Goal: Task Accomplishment & Management: Use online tool/utility

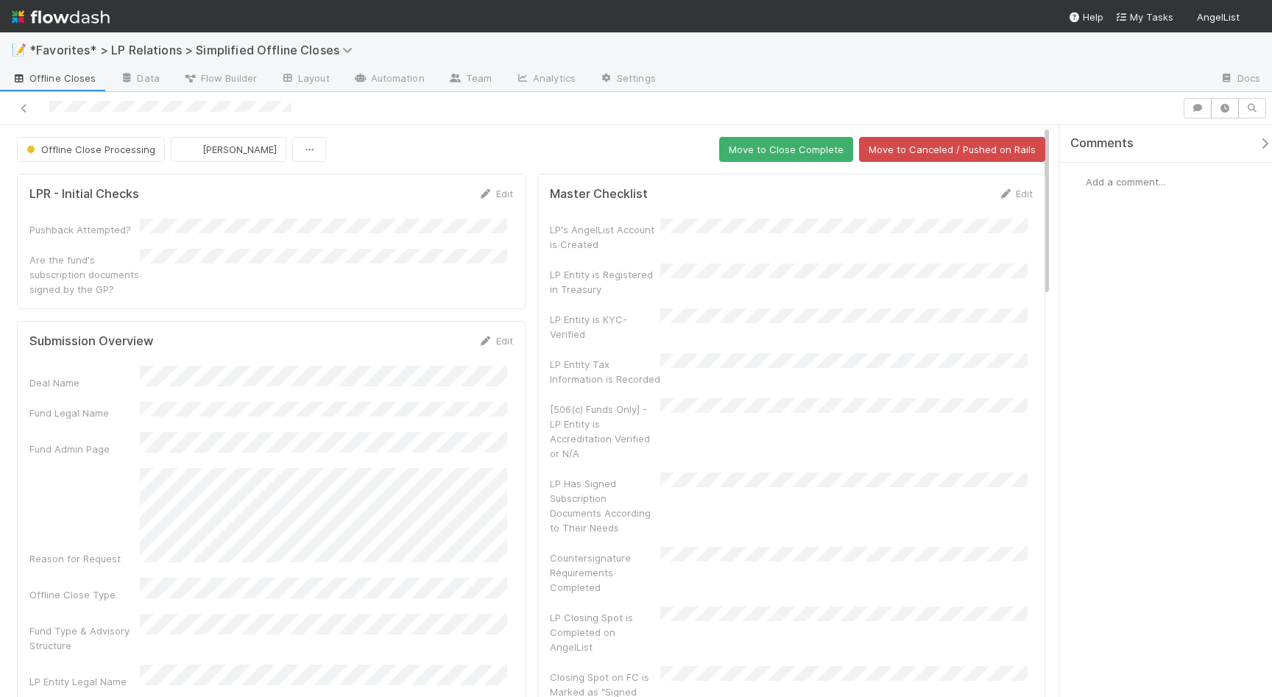
scroll to position [159, 0]
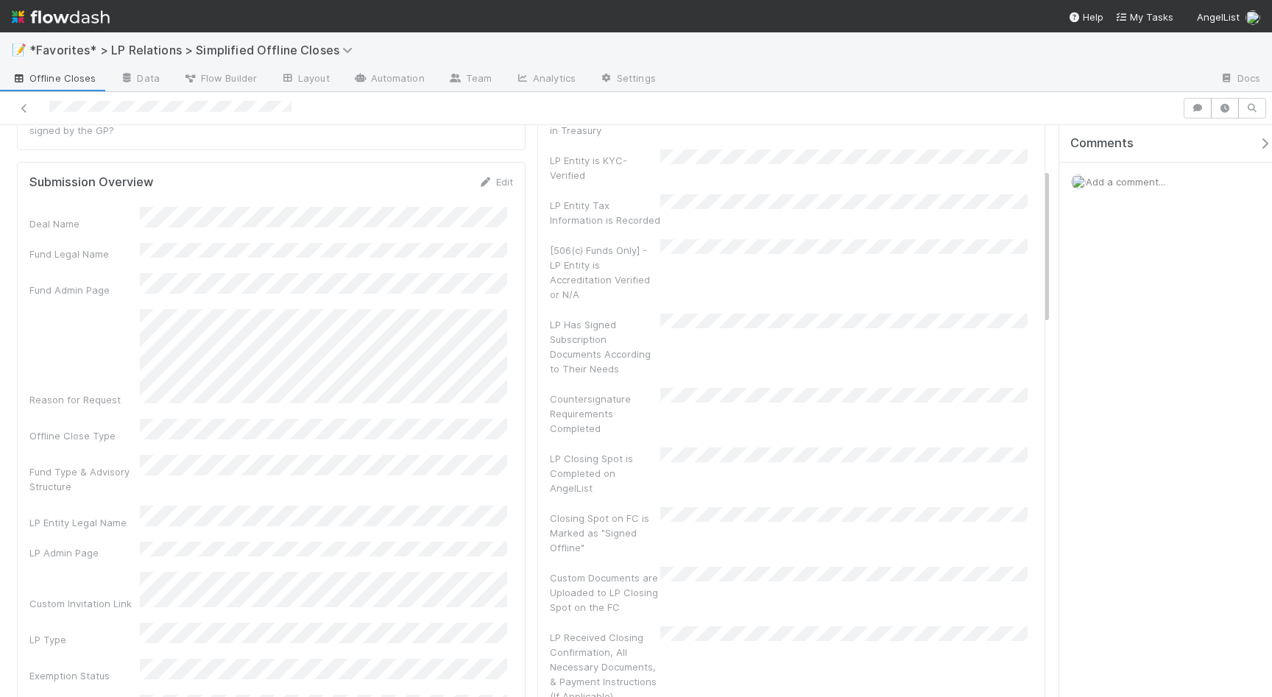
click at [133, 325] on div "Reason for Request" at bounding box center [271, 358] width 484 height 98
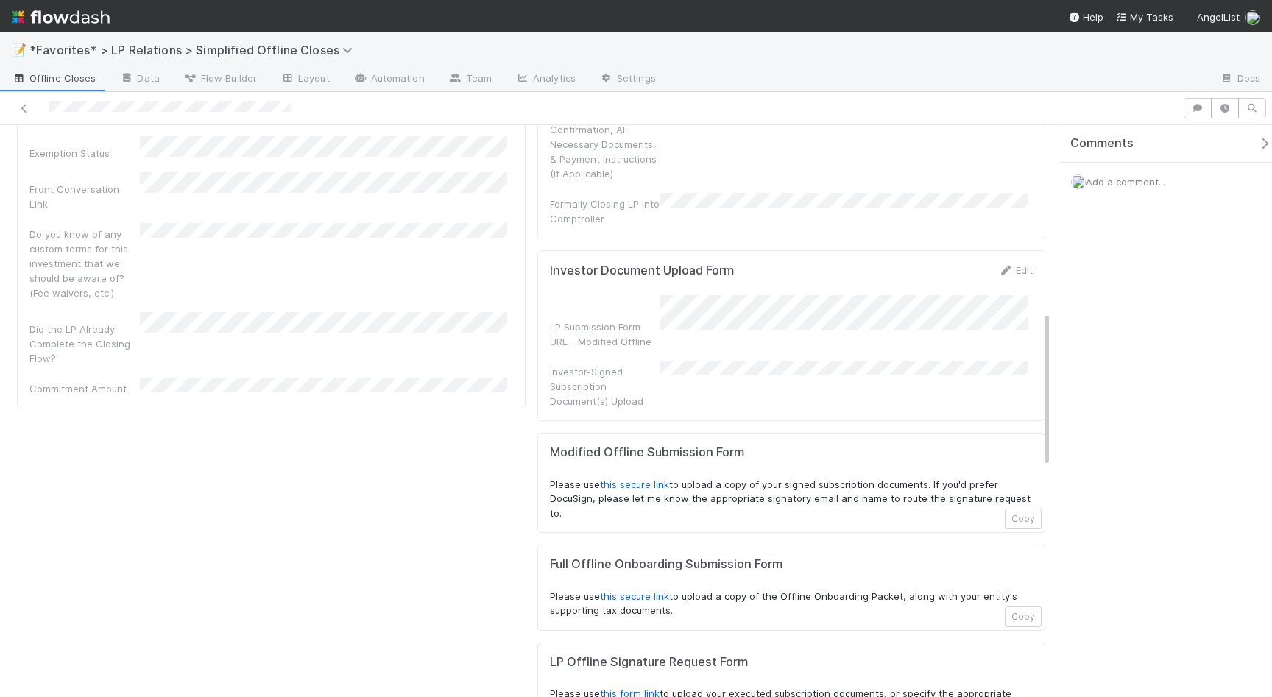
drag, startPoint x: 688, startPoint y: 530, endPoint x: 546, endPoint y: 507, distance: 144.8
click at [550, 557] on div "Full Offline Onboarding Submission Form Please use this secure link to upload a…" at bounding box center [792, 587] width 484 height 61
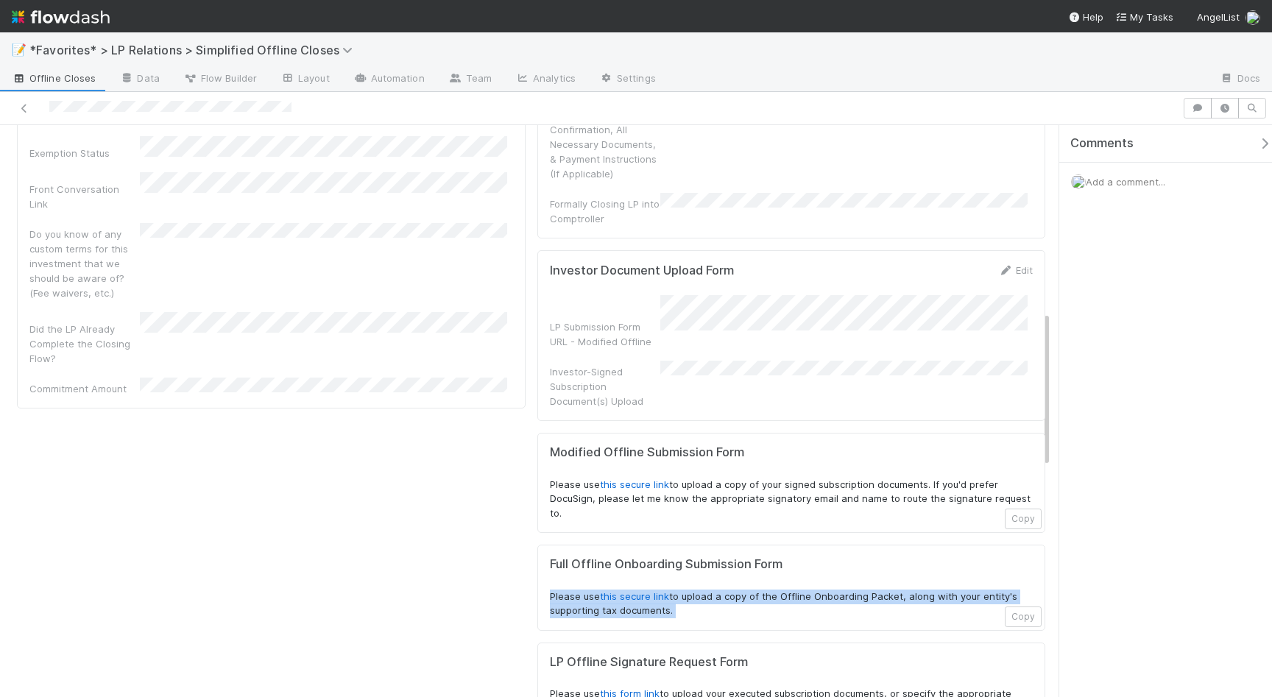
drag, startPoint x: 546, startPoint y: 507, endPoint x: 741, endPoint y: 526, distance: 195.4
click at [741, 557] on div "Full Offline Onboarding Submission Form Please use this secure link to upload a…" at bounding box center [792, 587] width 484 height 61
drag, startPoint x: 555, startPoint y: 402, endPoint x: 688, endPoint y: 435, distance: 137.3
click at [688, 478] on p "Please use this secure link to upload a copy of your signed subscription docume…" at bounding box center [792, 499] width 484 height 43
drag, startPoint x: 633, startPoint y: 426, endPoint x: 531, endPoint y: 397, distance: 106.5
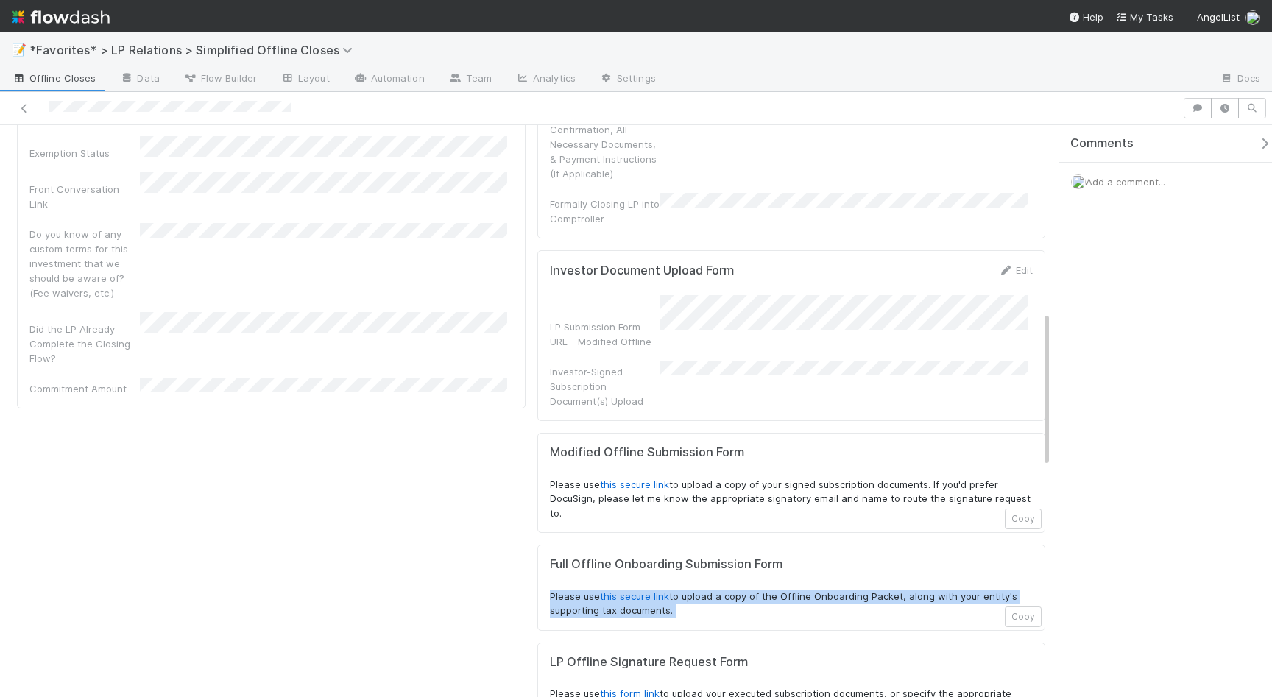
click at [537, 433] on div "Modified Offline Submission Form Please use this secure link to upload a copy o…" at bounding box center [791, 483] width 509 height 100
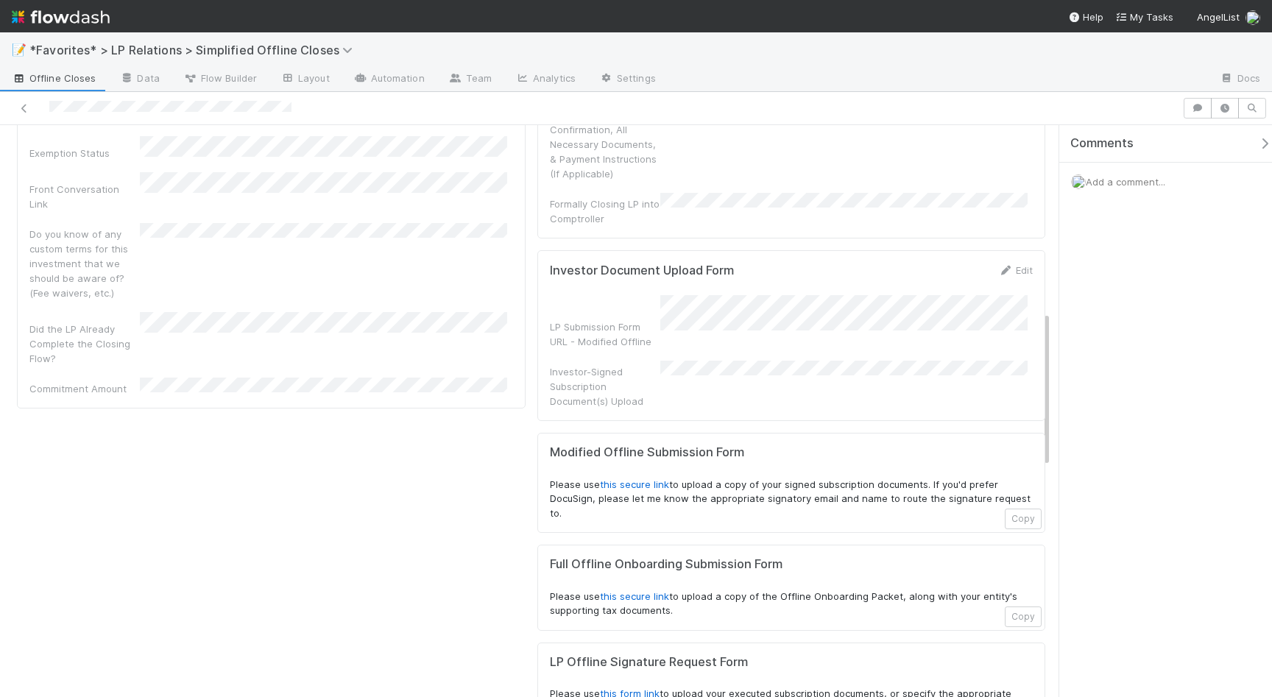
click at [537, 433] on div "Modified Offline Submission Form Please use this secure link to upload a copy o…" at bounding box center [791, 483] width 509 height 100
drag, startPoint x: 545, startPoint y: 401, endPoint x: 923, endPoint y: 407, distance: 378.5
click at [923, 433] on div "Modified Offline Submission Form Please use this secure link to upload a copy o…" at bounding box center [791, 483] width 509 height 100
copy p "Please use this secure link to upload a copy of your signed subscription docume…"
click at [543, 433] on div "Modified Offline Submission Form Please use this secure link to upload a copy o…" at bounding box center [791, 483] width 509 height 100
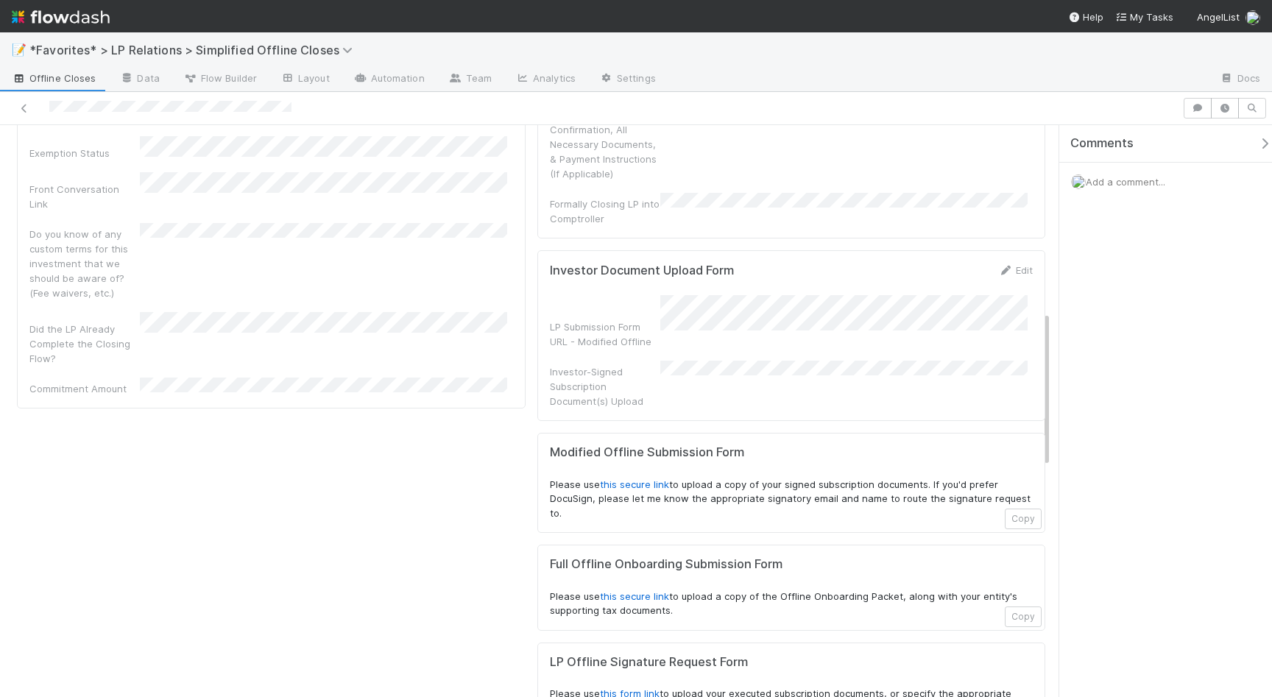
drag, startPoint x: 547, startPoint y: 403, endPoint x: 901, endPoint y: 400, distance: 354.2
click at [850, 478] on p "Please use this secure link to upload a copy of your signed subscription docume…" at bounding box center [792, 499] width 484 height 43
drag, startPoint x: 923, startPoint y: 406, endPoint x: 542, endPoint y: 399, distance: 381.5
click at [543, 433] on div "Modified Offline Submission Form Please use this secure link to upload a copy o…" at bounding box center [791, 483] width 509 height 100
copy p "Please use this secure link to upload a copy of your signed subscription docume…"
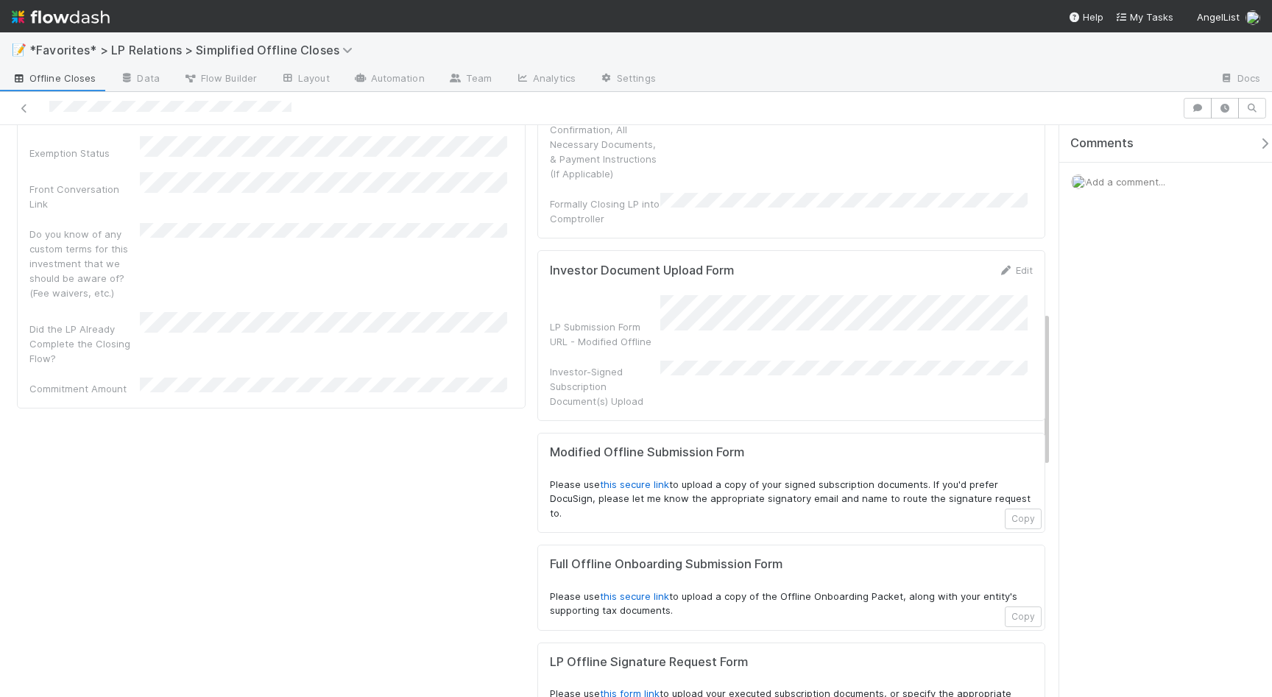
click at [1132, 264] on div "Comments Add a comment..." at bounding box center [1172, 199] width 224 height 149
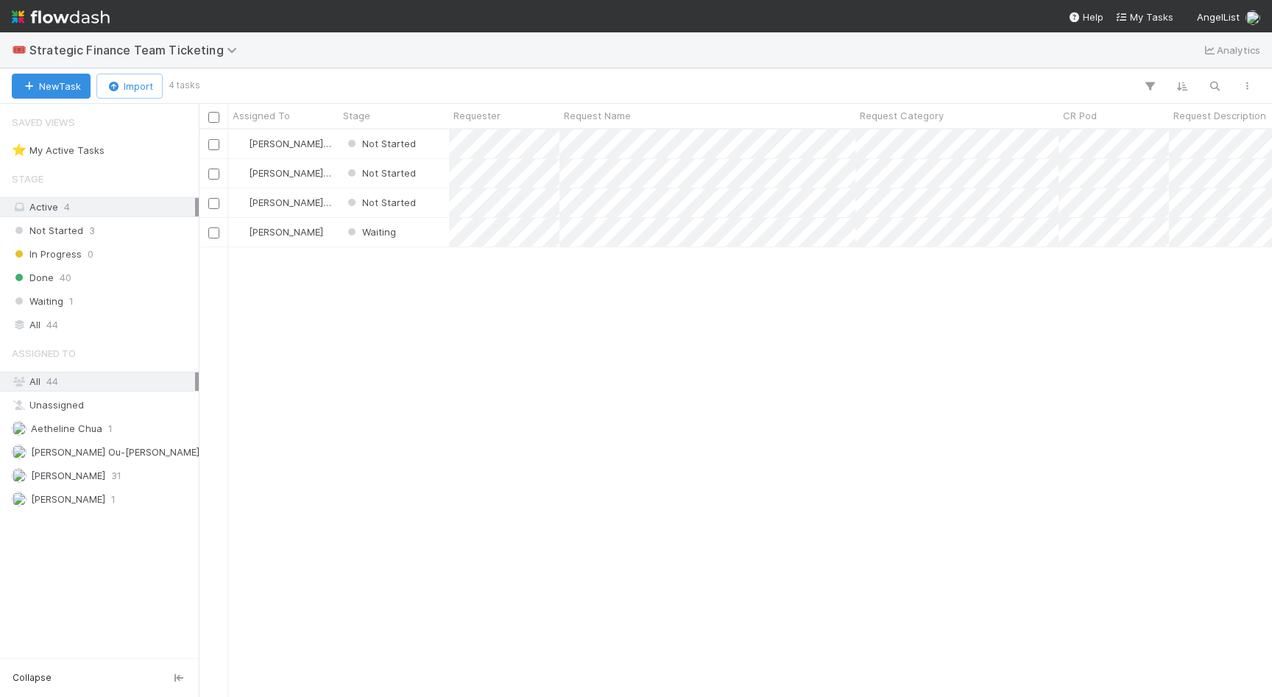
scroll to position [556, 1062]
click at [57, 86] on button "New Task" at bounding box center [51, 86] width 79 height 25
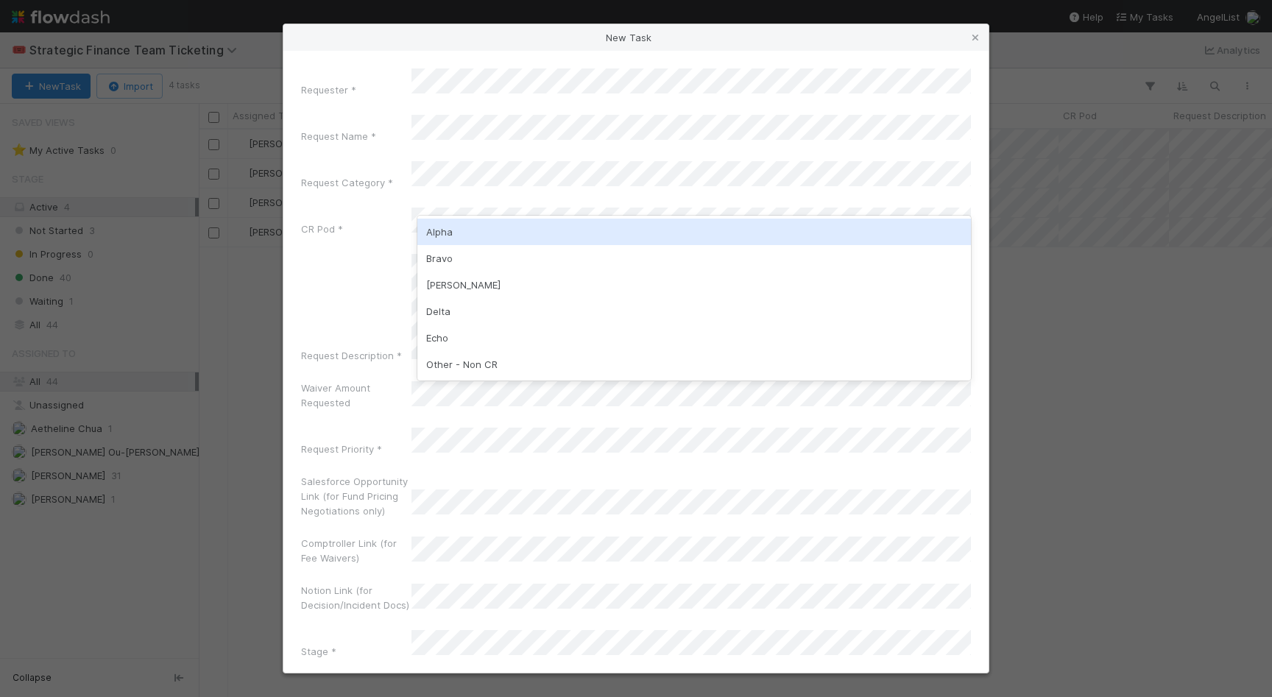
click at [345, 183] on div "Requester * Request Name * Request Category * CR Pod * Request Description * Wa…" at bounding box center [636, 366] width 670 height 596
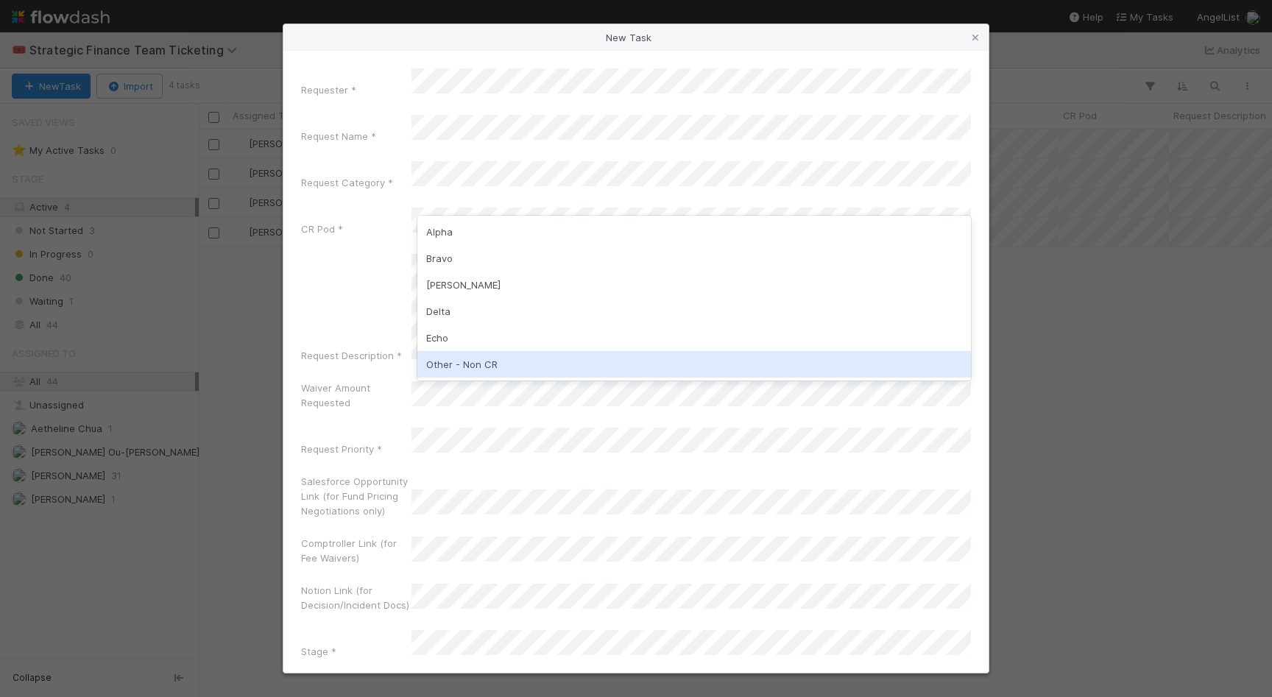
drag, startPoint x: 485, startPoint y: 359, endPoint x: 484, endPoint y: 347, distance: 11.8
click at [485, 359] on div "Other - Non CR" at bounding box center [694, 364] width 554 height 27
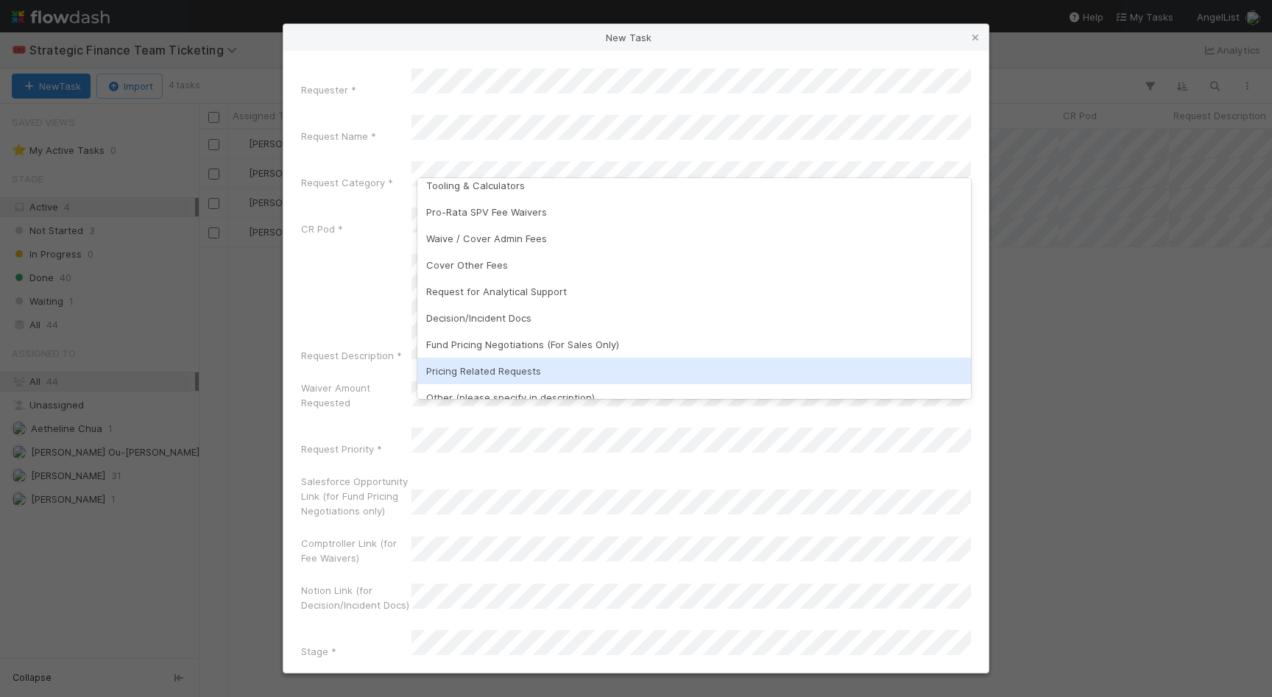
scroll to position [24, 0]
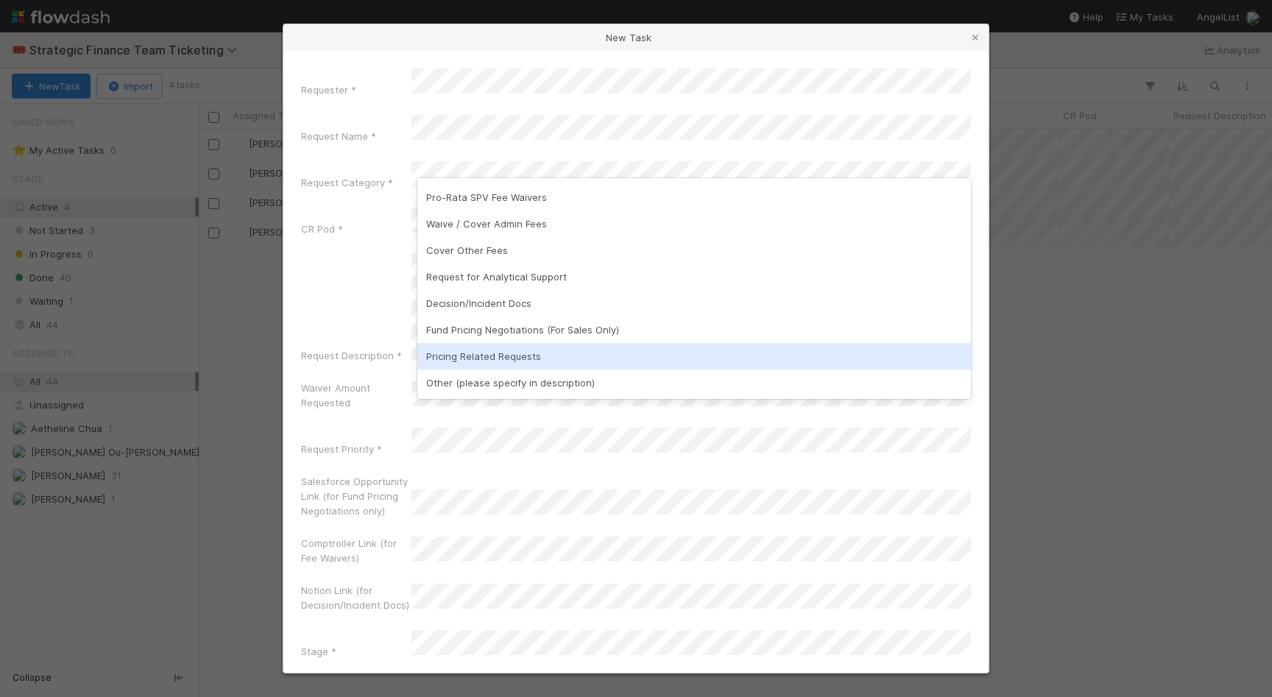
click at [620, 347] on div "Pricing Related Requests" at bounding box center [694, 356] width 554 height 27
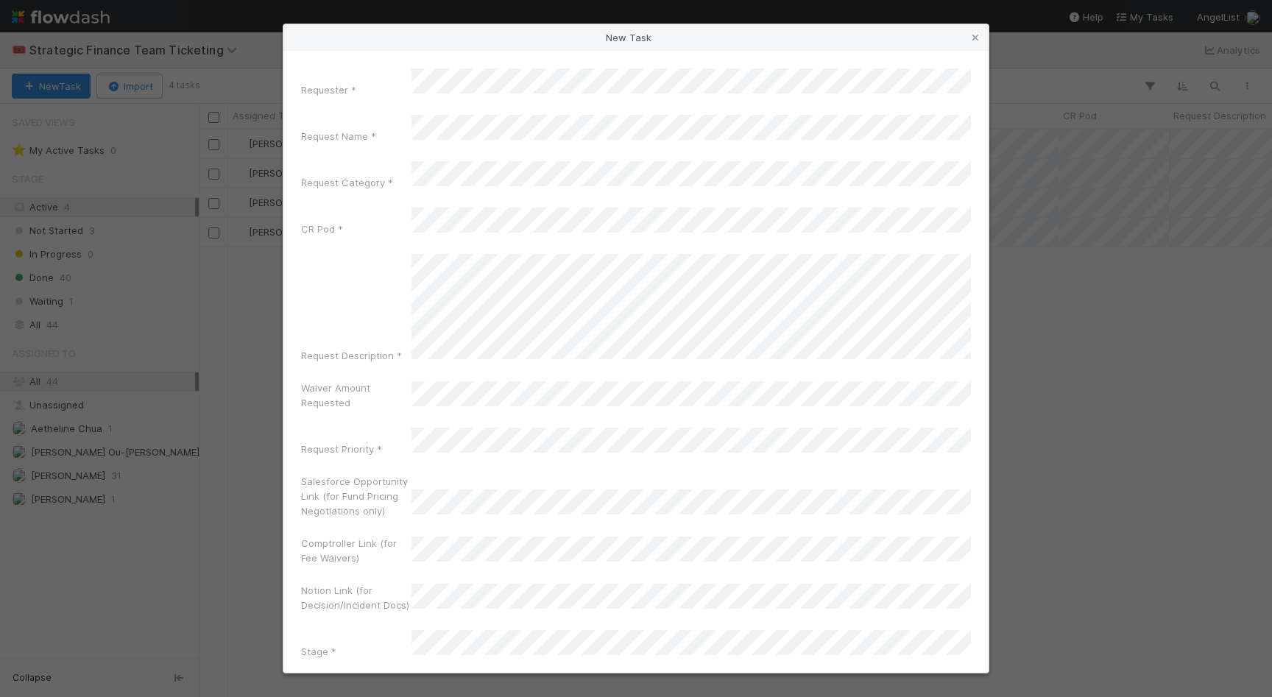
click at [348, 254] on div "Request Description *" at bounding box center [636, 311] width 670 height 115
click at [373, 348] on label"] "Request Description *" at bounding box center [351, 355] width 101 height 15
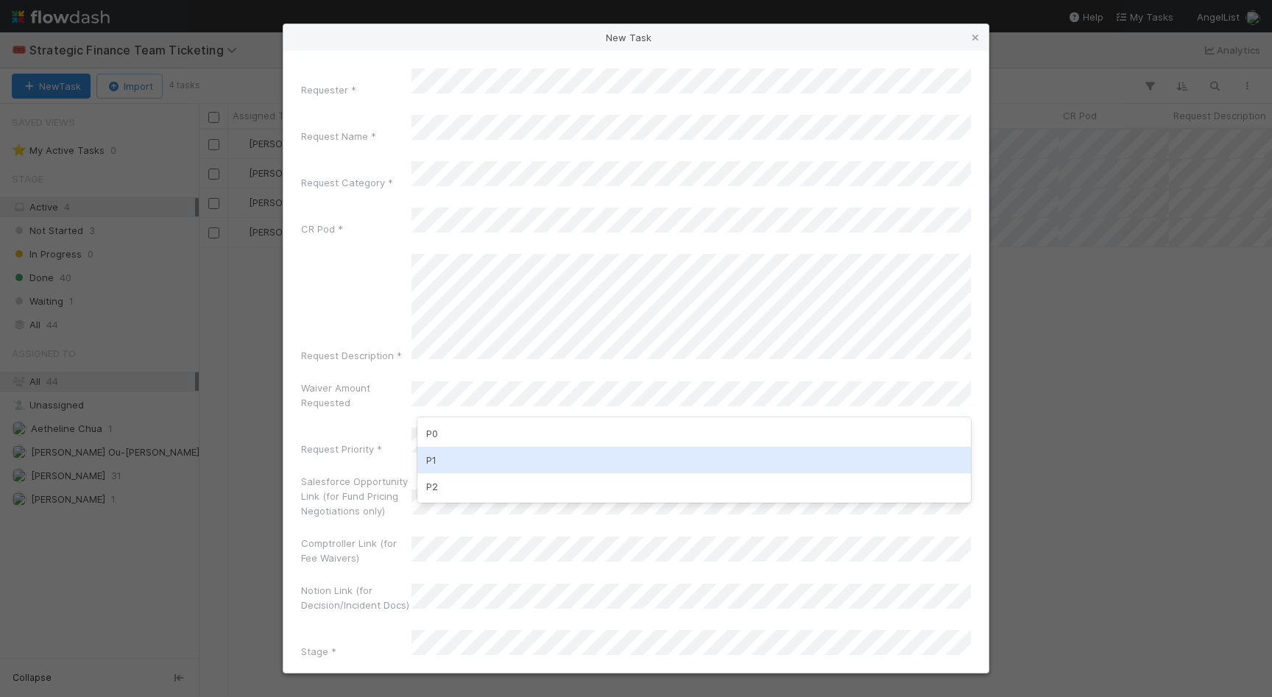
click at [507, 462] on div "P1" at bounding box center [694, 460] width 554 height 27
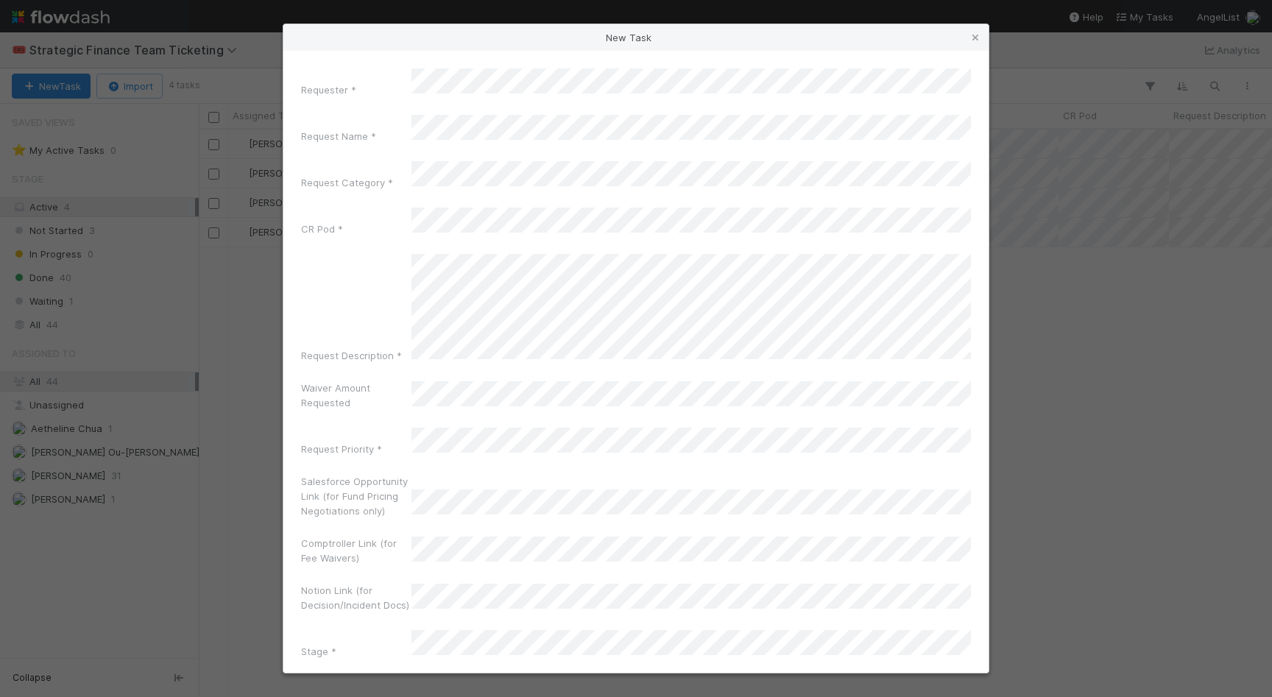
click at [322, 337] on div "Requester * Request Name * Request Category * CR Pod * Request Description * Wa…" at bounding box center [636, 366] width 670 height 596
drag, startPoint x: 314, startPoint y: 493, endPoint x: 329, endPoint y: 492, distance: 15.5
click at [314, 536] on label"] "Comptroller Link (for Fee Waivers)" at bounding box center [356, 550] width 110 height 29
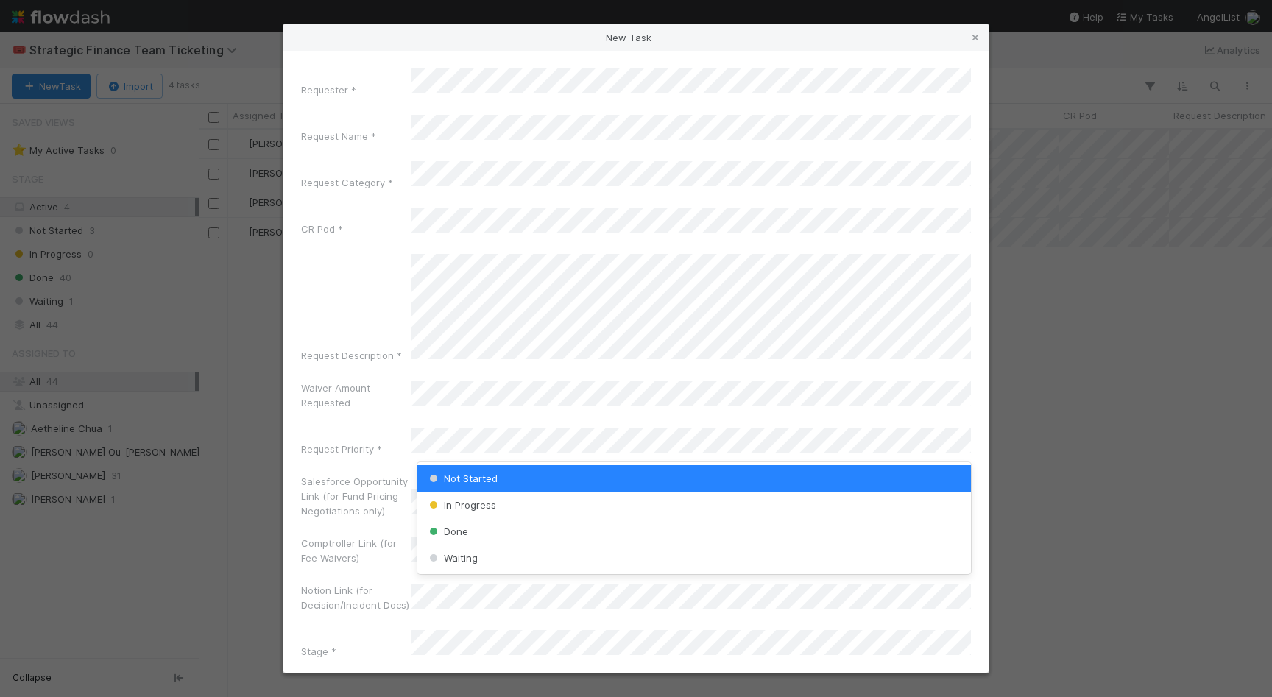
click at [376, 474] on label"] "Salesforce Opportunity Link (for Fund Pricing Negotiations only)" at bounding box center [356, 496] width 110 height 44
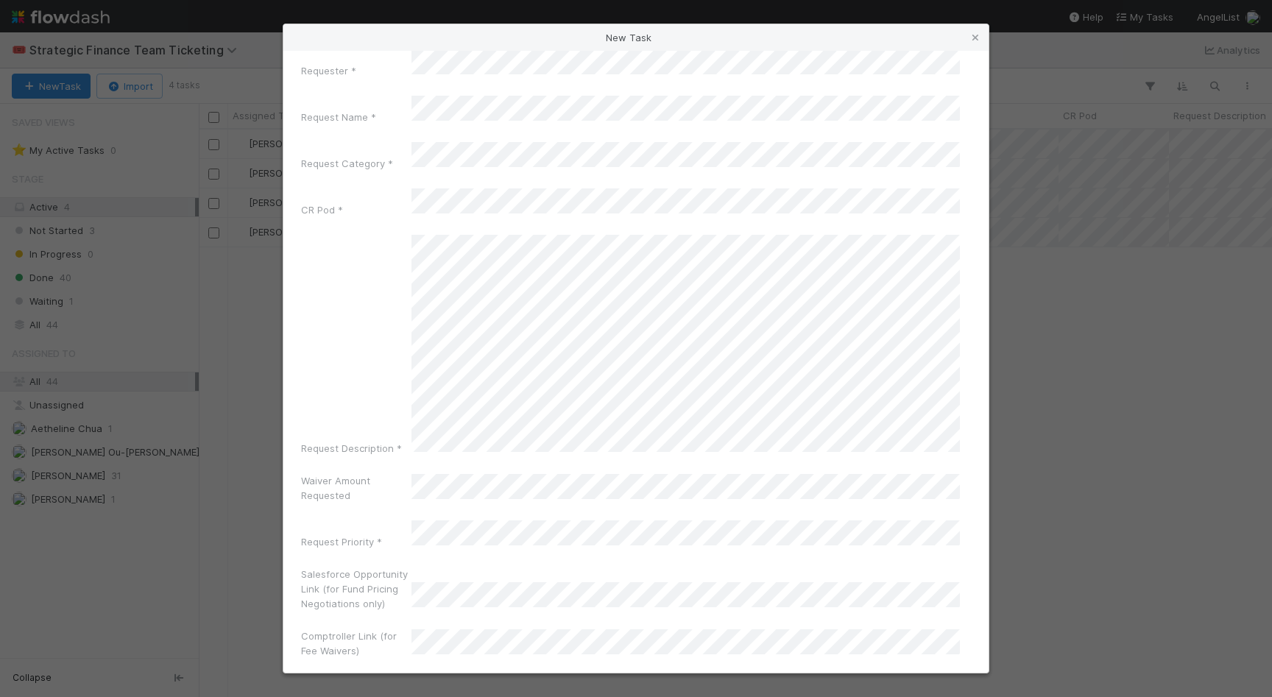
scroll to position [104, 0]
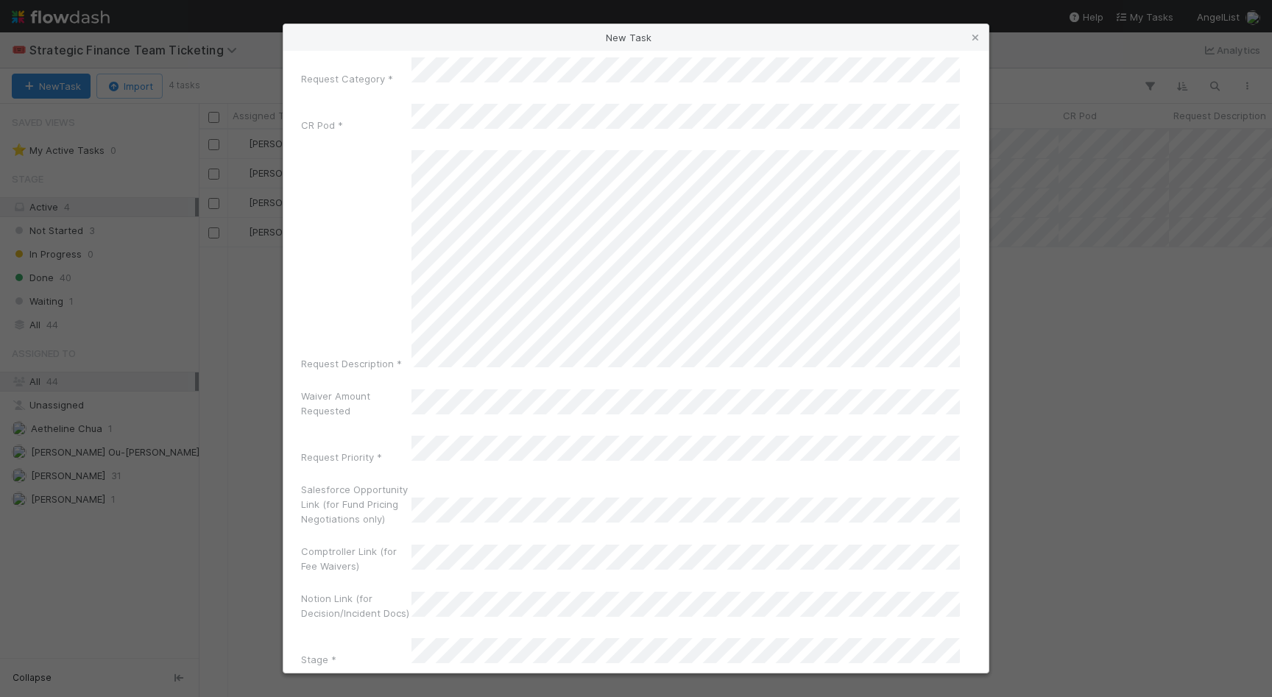
click at [789, 691] on button "Create Task" at bounding box center [636, 705] width 670 height 28
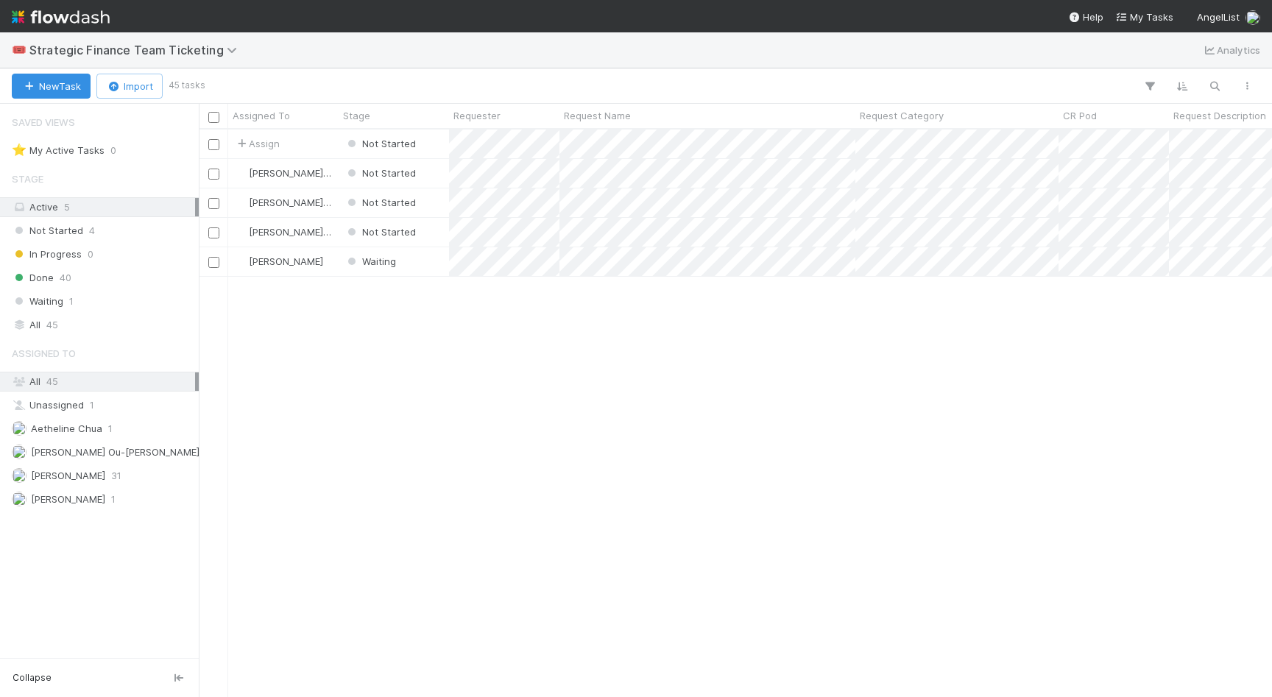
click at [629, 67] on div "🎟️ Strategic Finance Team Ticketing Analytics" at bounding box center [636, 49] width 1272 height 35
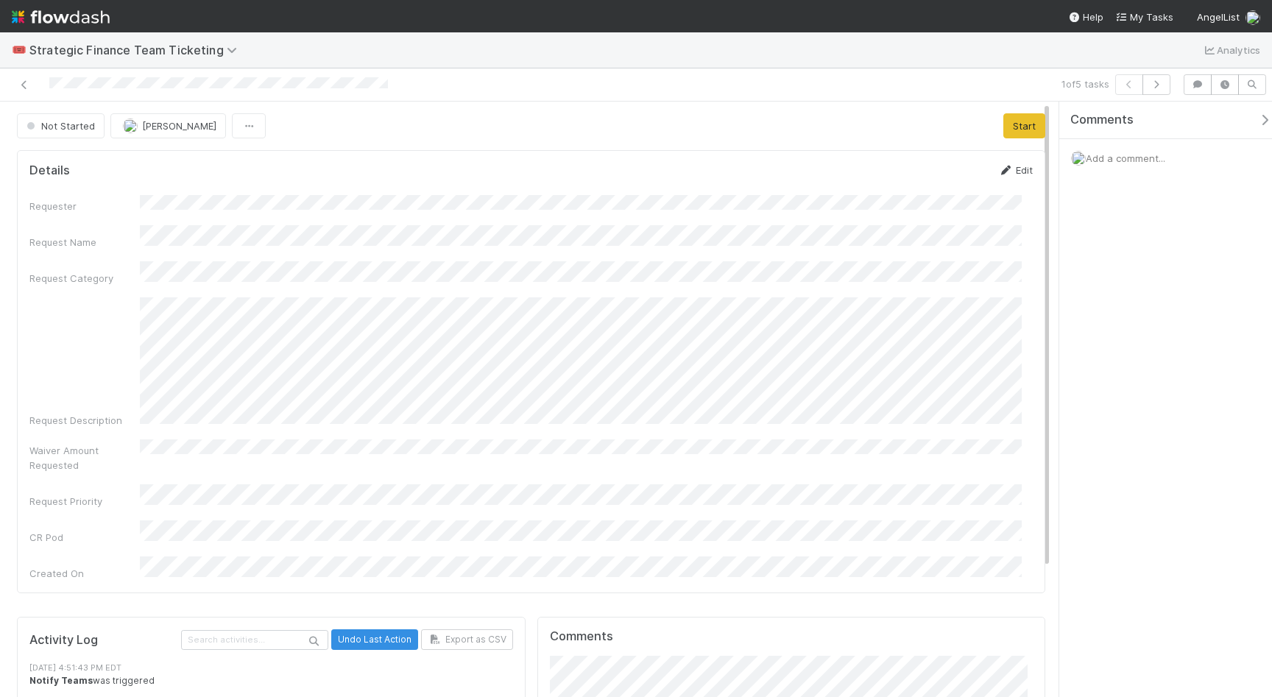
click at [998, 173] on icon at bounding box center [1005, 171] width 15 height 10
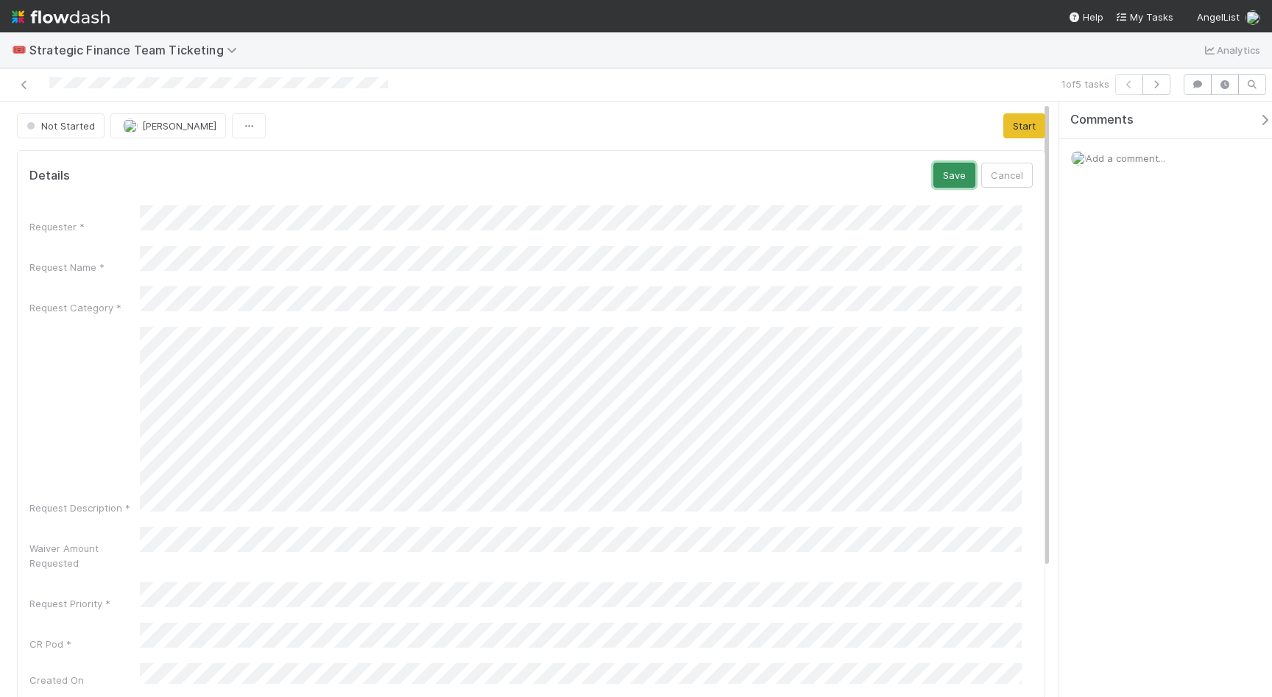
click at [940, 169] on button "Save" at bounding box center [955, 175] width 42 height 25
click at [881, 85] on div "1 of 5 tasks" at bounding box center [885, 84] width 583 height 21
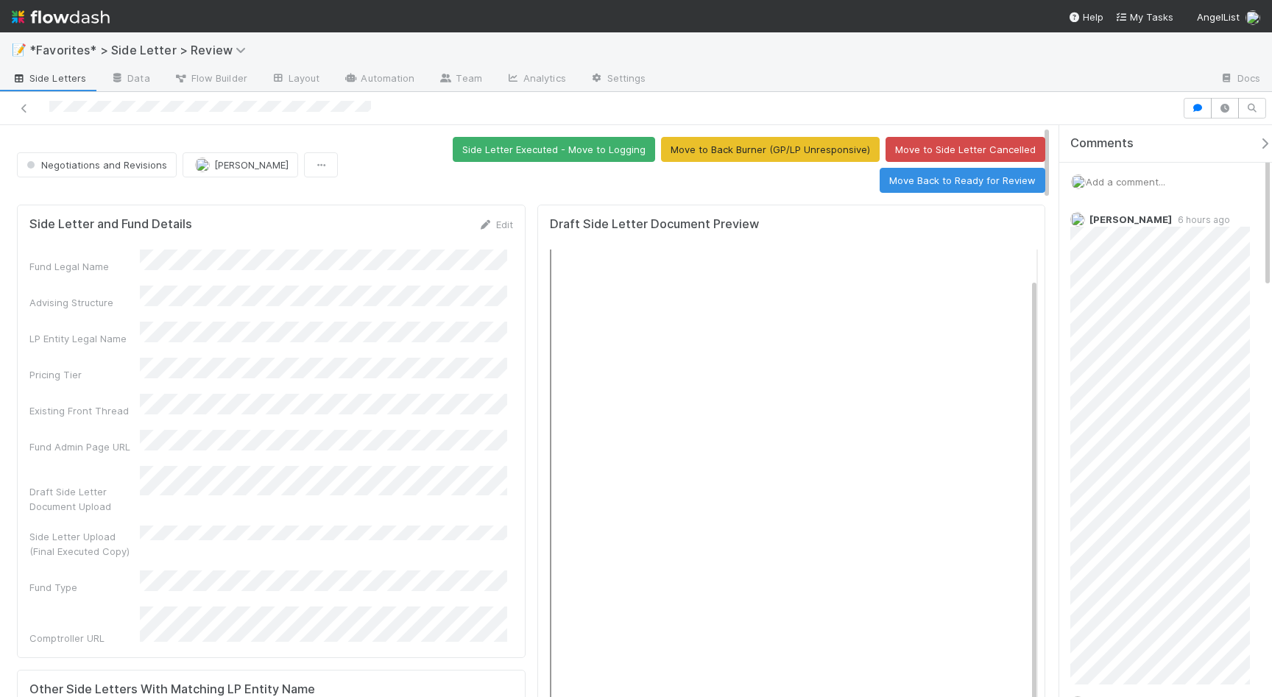
click at [1000, 71] on div at bounding box center [933, 80] width 550 height 24
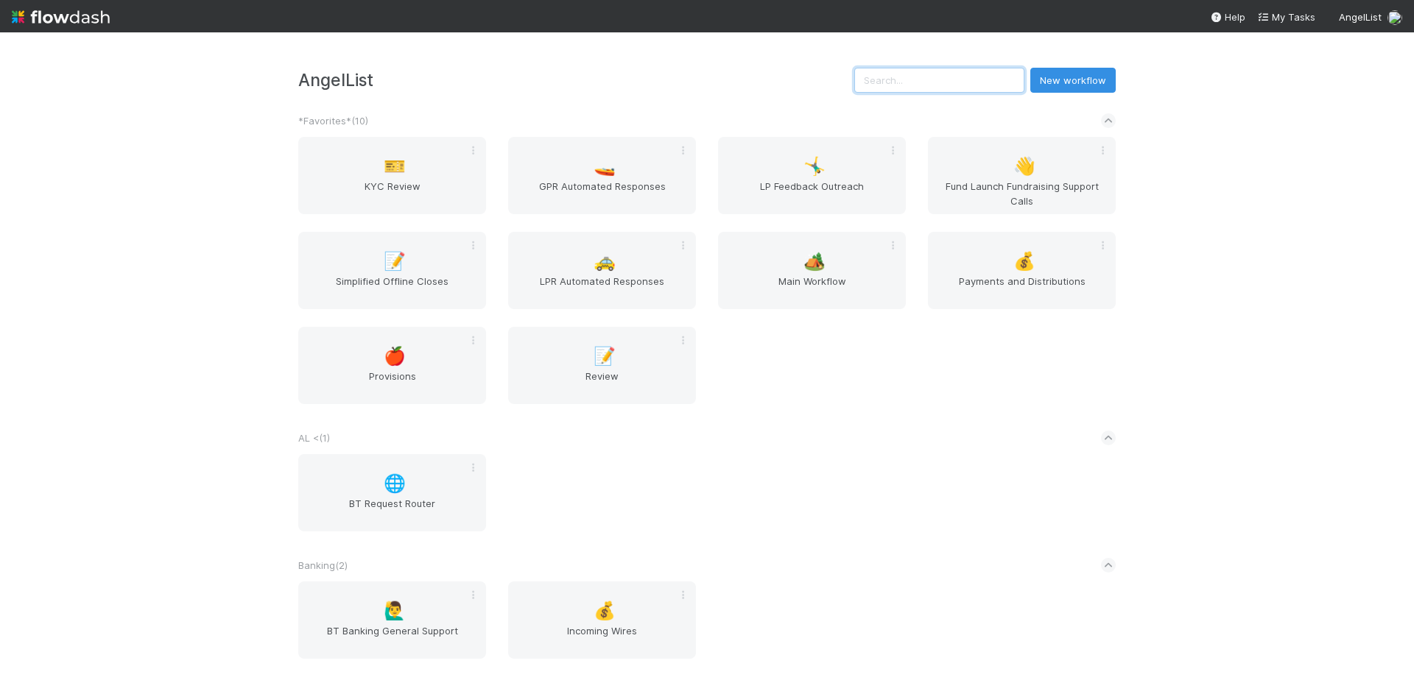
click at [906, 88] on input "text" at bounding box center [939, 80] width 170 height 25
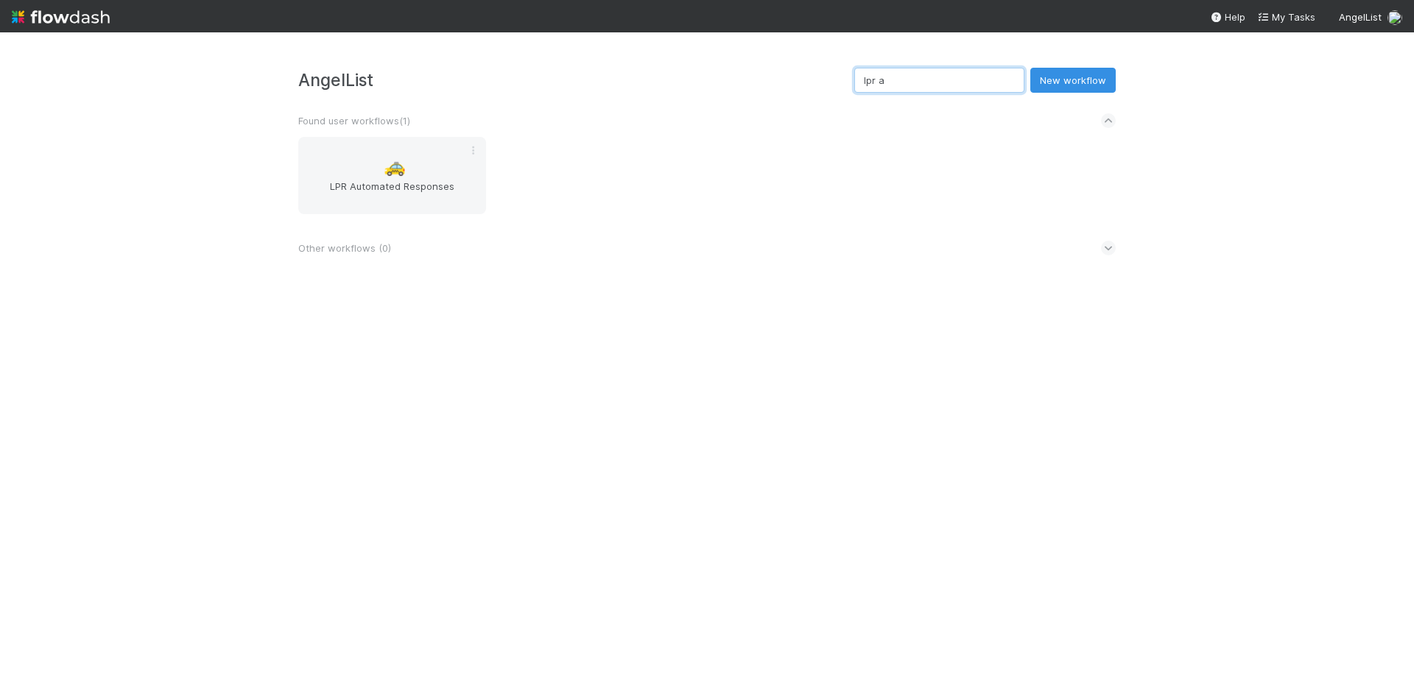
type input "lpr au"
click at [393, 174] on span "🚕" at bounding box center [395, 166] width 22 height 19
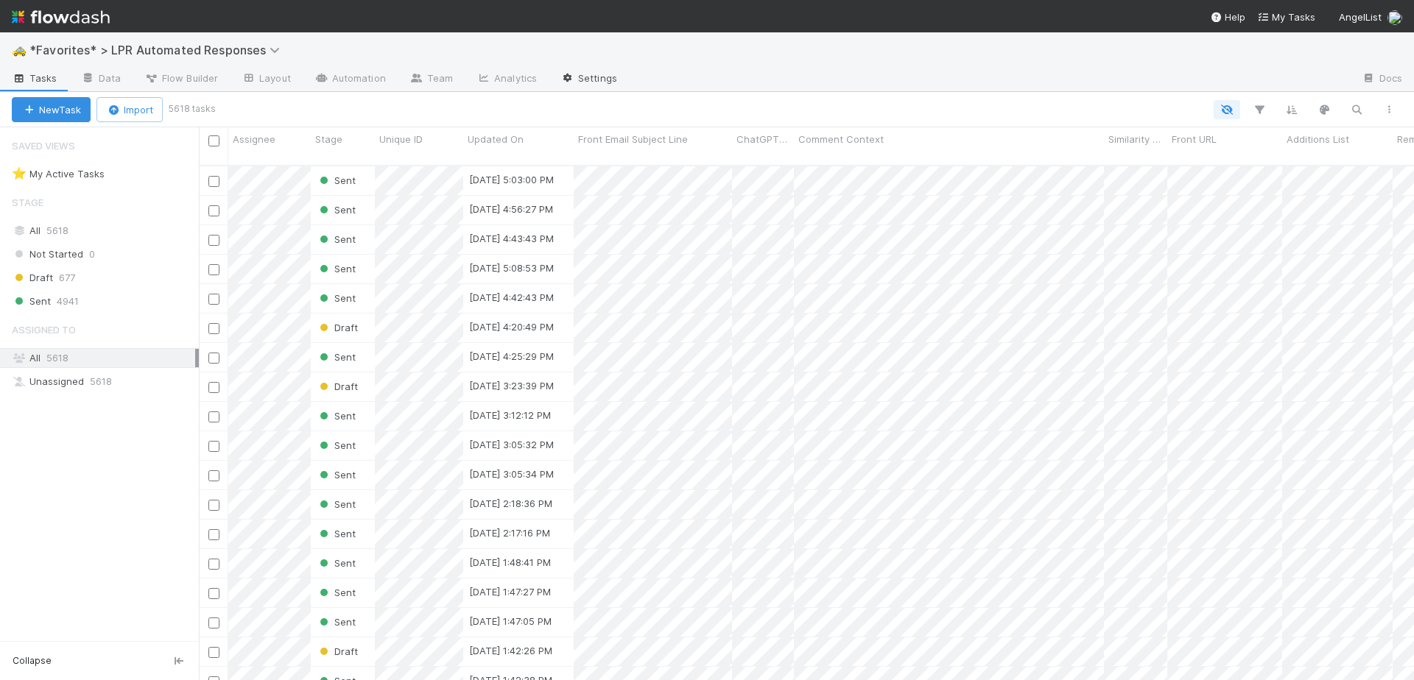
scroll to position [515, 1204]
click at [924, 54] on div "🚕 *Favorites* > LPR Automated Responses" at bounding box center [707, 49] width 1414 height 35
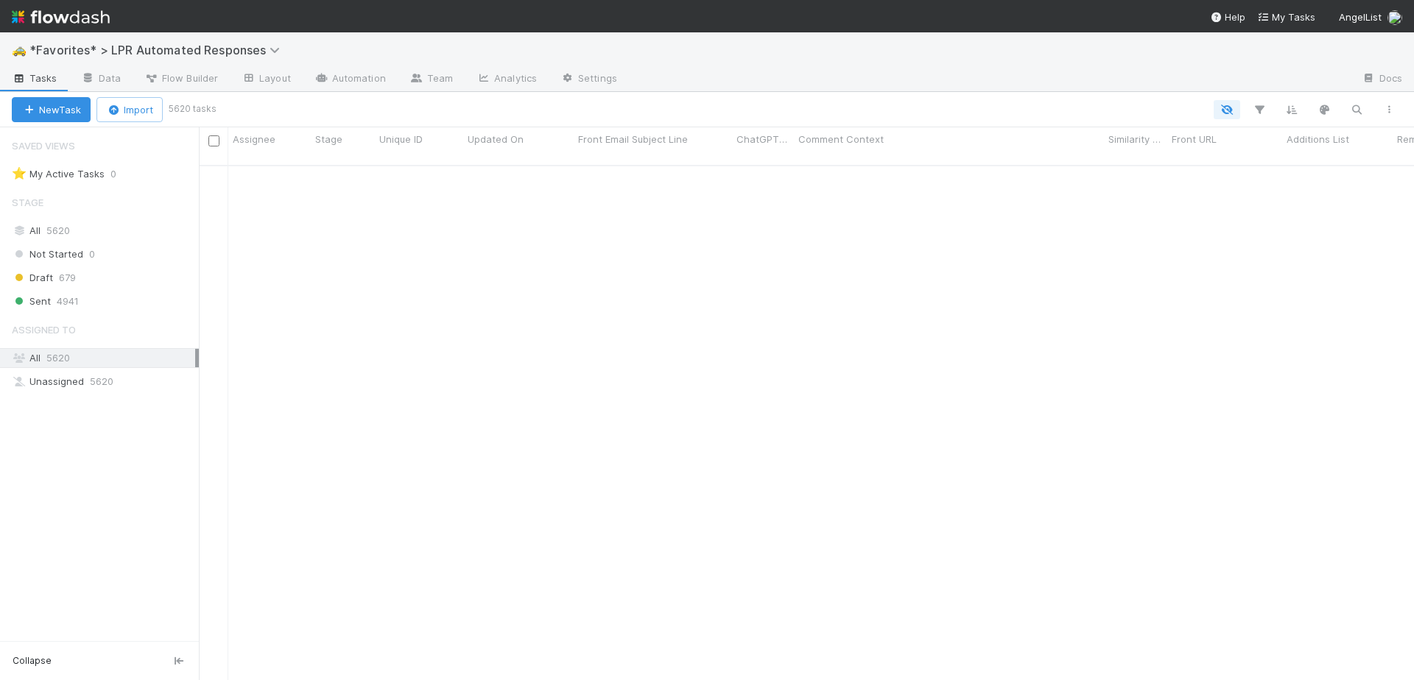
scroll to position [0, 0]
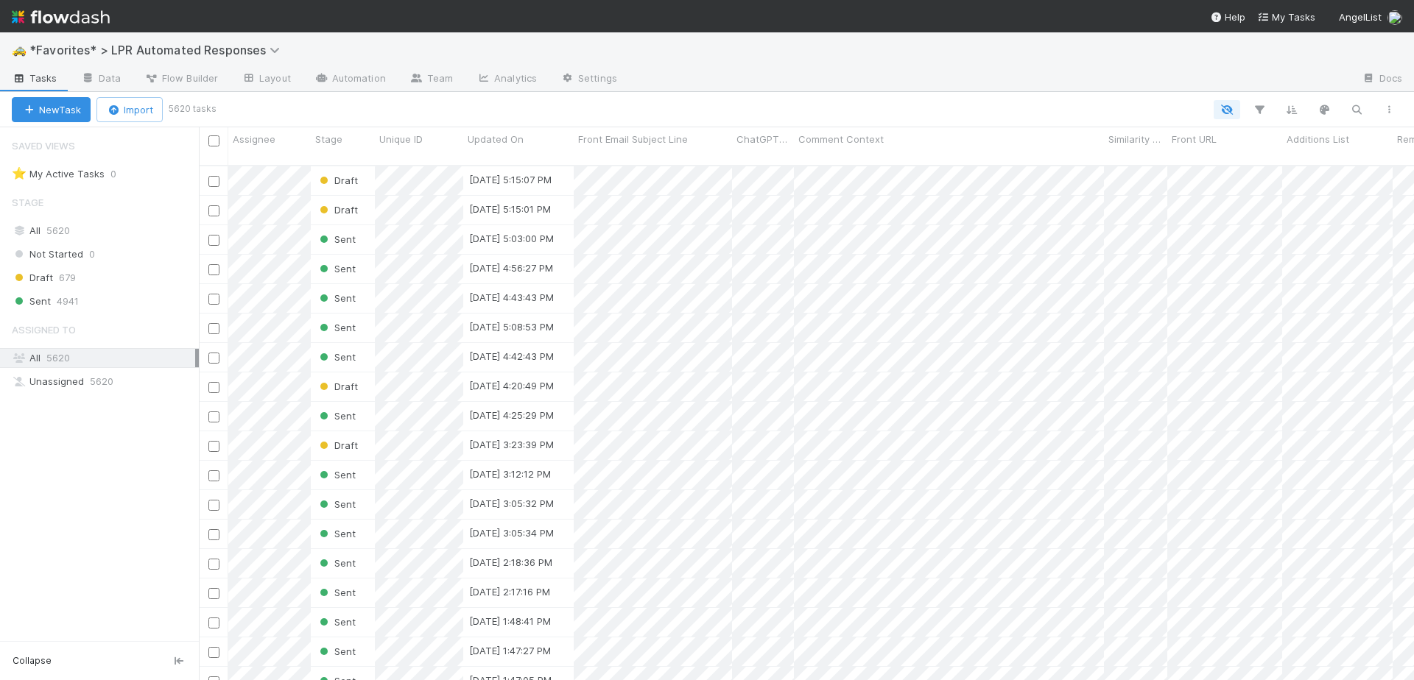
click at [940, 29] on nav "Help My Tasks AngelList" at bounding box center [707, 16] width 1414 height 32
click at [780, 67] on div "🚕 *Favorites* > LPR Automated Responses" at bounding box center [707, 49] width 1414 height 35
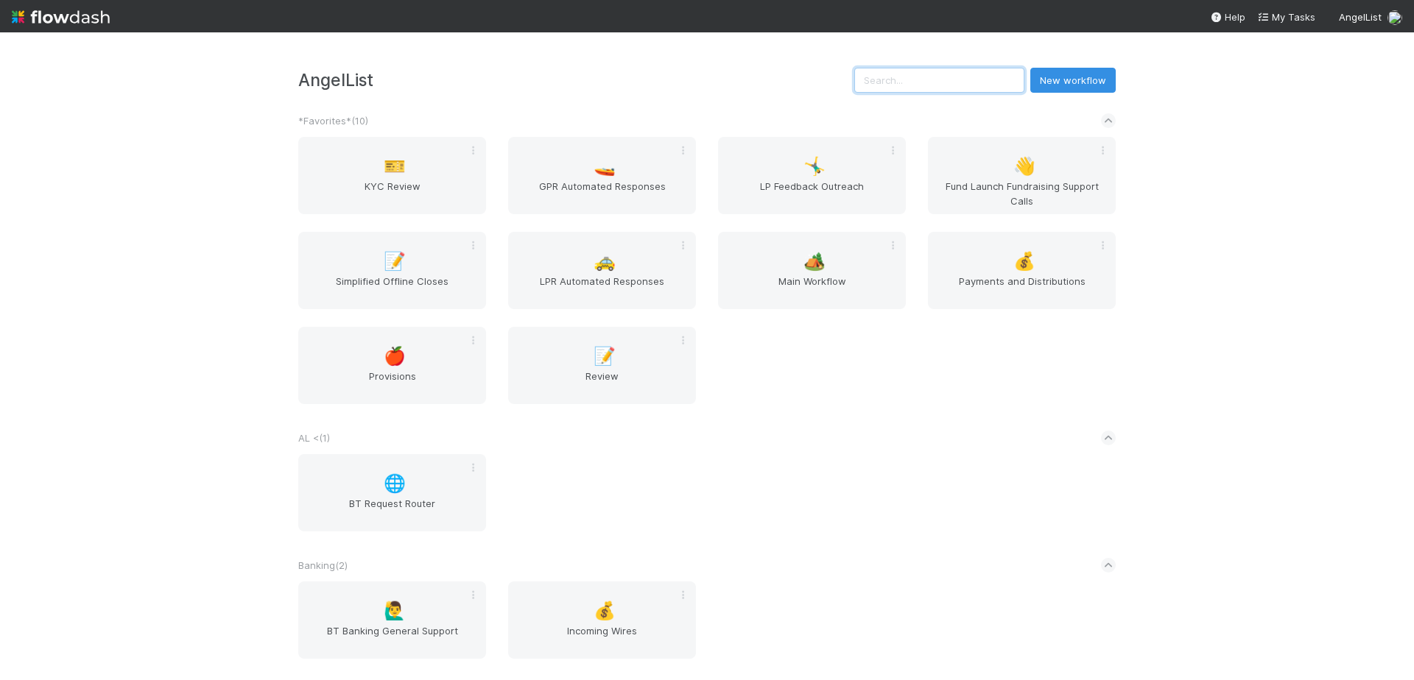
click at [1020, 80] on input "text" at bounding box center [939, 80] width 170 height 25
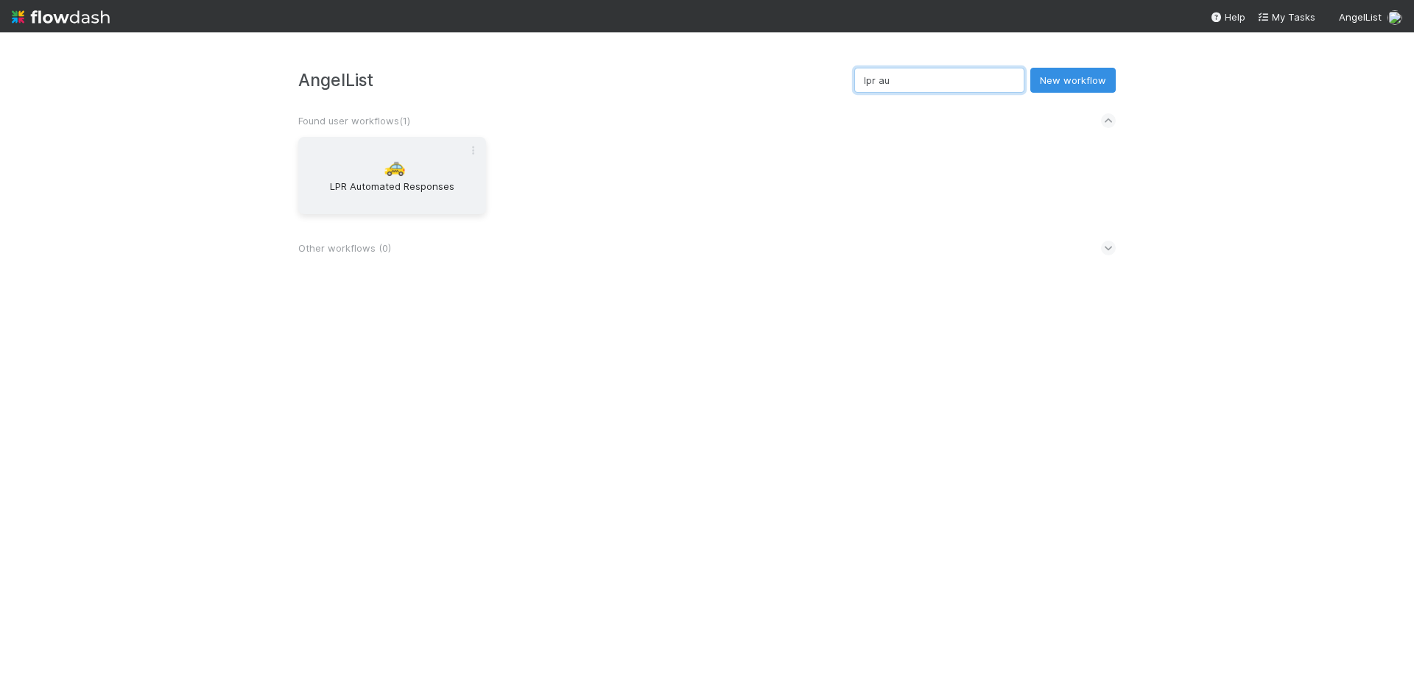
type input "lpr au"
click at [380, 185] on span "LPR Automated Responses" at bounding box center [392, 193] width 176 height 29
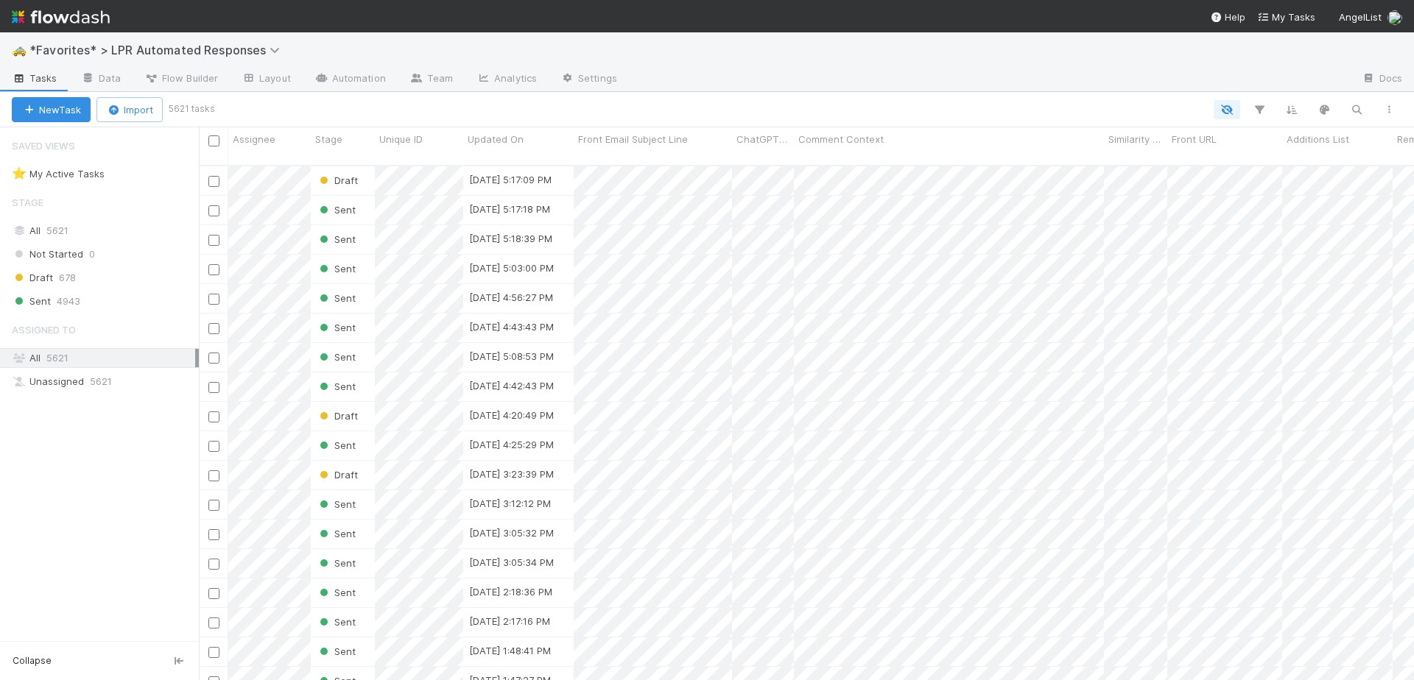
scroll to position [515, 1204]
click at [926, 51] on div "🚕 *Favorites* > LPR Automated Responses" at bounding box center [707, 49] width 1414 height 35
